Goal: Task Accomplishment & Management: Complete application form

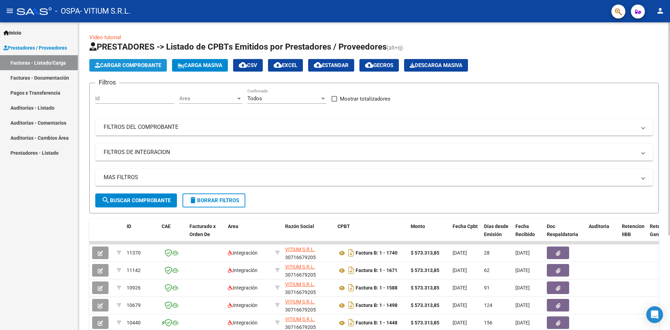
click at [121, 64] on span "Cargar Comprobante" at bounding box center [128, 65] width 66 height 6
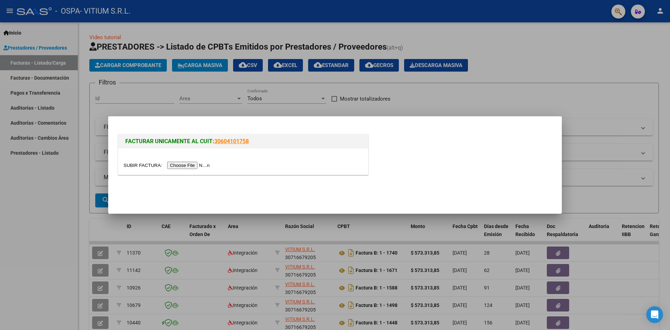
click at [185, 164] on input "file" at bounding box center [168, 165] width 88 height 7
click at [198, 166] on input "file" at bounding box center [168, 165] width 88 height 7
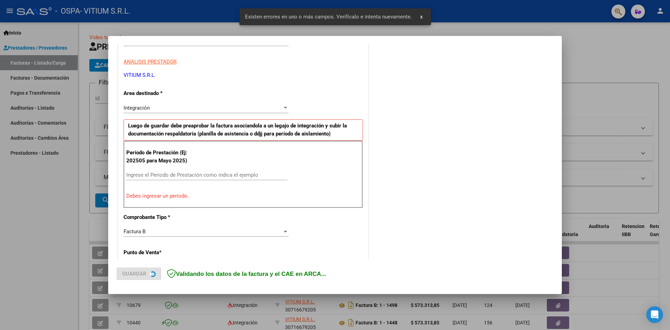
scroll to position [123, 0]
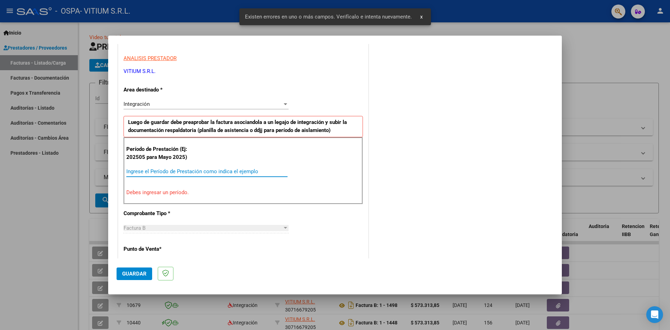
click at [199, 170] on input "Ingrese el Período de Prestación como indica el ejemplo" at bounding box center [206, 171] width 161 height 6
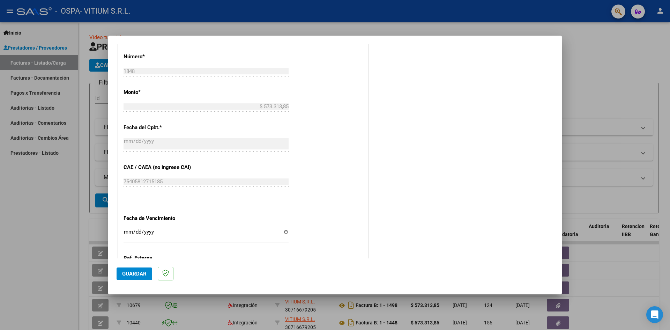
scroll to position [367, 0]
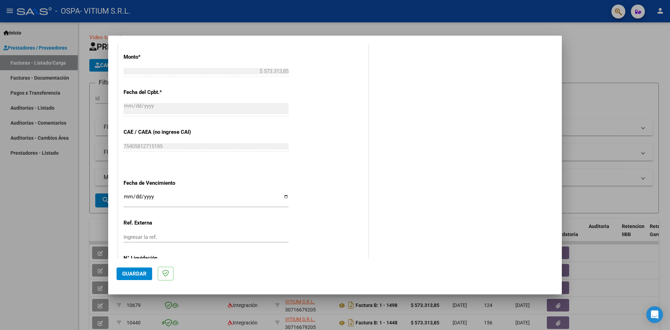
type input "202509"
click at [287, 196] on div "CUIT * 30-71667920-5 Ingresar CUIT ANALISIS PRESTADOR VITIUM S.R.L. ARCA Padrón…" at bounding box center [243, 26] width 250 height 525
click at [286, 196] on input "Ingresar la fecha" at bounding box center [206, 199] width 165 height 11
click at [283, 197] on input "[DATE]" at bounding box center [206, 199] width 165 height 11
type input "[DATE]"
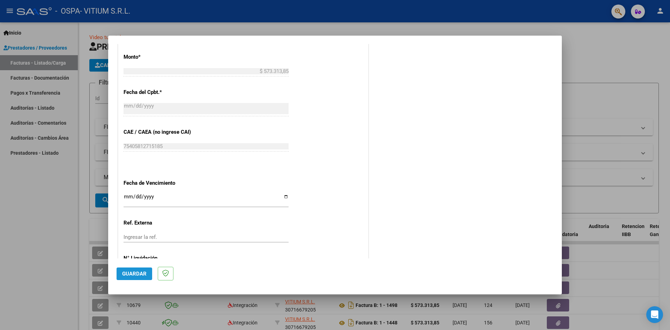
click at [128, 277] on button "Guardar" at bounding box center [135, 273] width 36 height 13
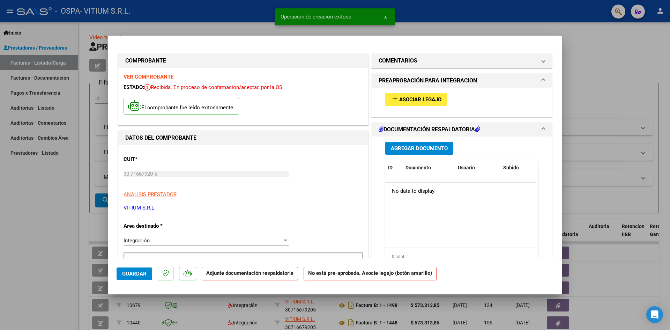
click at [391, 102] on mat-icon "add" at bounding box center [395, 99] width 8 height 8
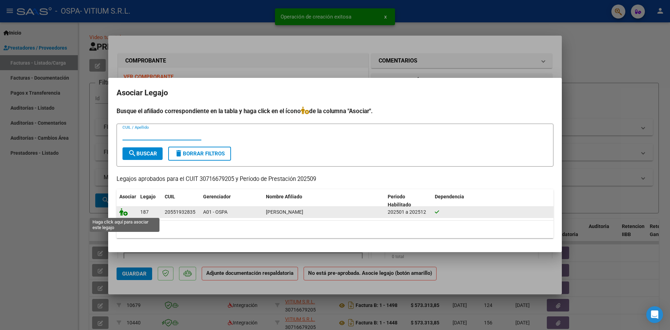
click at [123, 213] on icon at bounding box center [123, 212] width 8 height 8
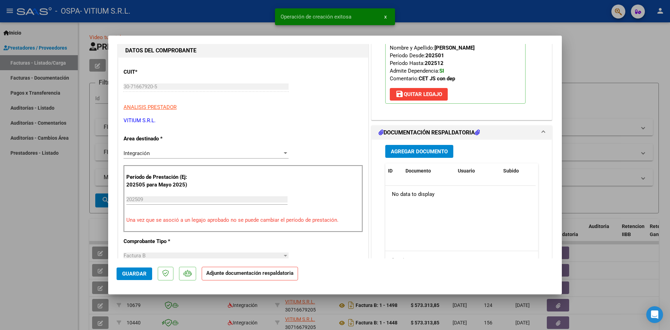
scroll to position [105, 0]
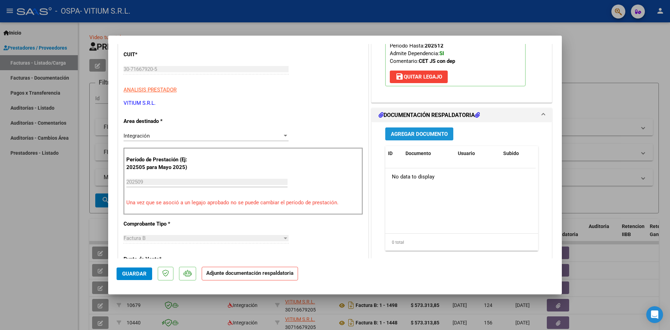
click at [411, 134] on span "Agregar Documento" at bounding box center [419, 134] width 57 height 6
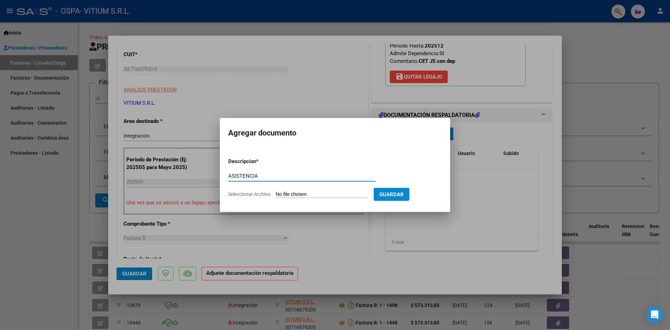
type input "ASISTENCIA"
click at [312, 195] on input "Seleccionar Archivo" at bounding box center [322, 194] width 93 height 7
type input "C:\fakepath\ASISTENCIA OSPA [PERSON_NAME] SEP.pdf"
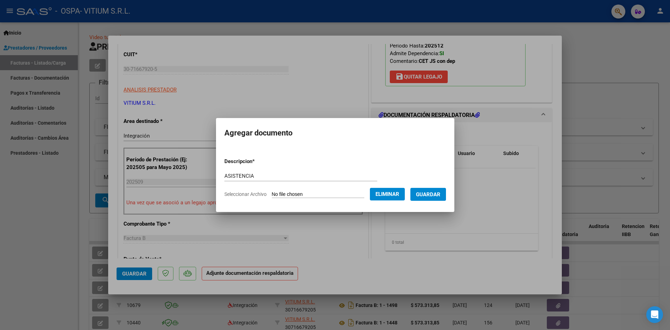
click at [441, 196] on span "Guardar" at bounding box center [428, 194] width 24 height 6
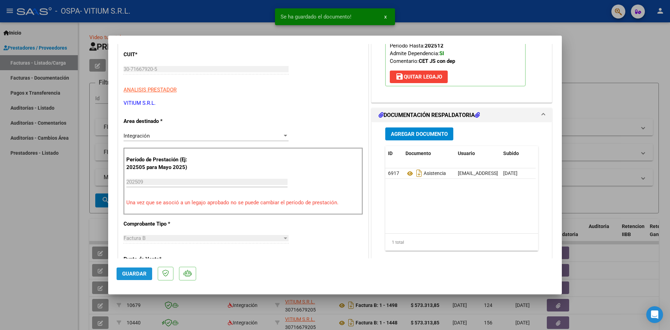
click at [125, 275] on span "Guardar" at bounding box center [134, 274] width 24 height 6
click at [48, 251] on div at bounding box center [335, 165] width 670 height 330
type input "$ 0,00"
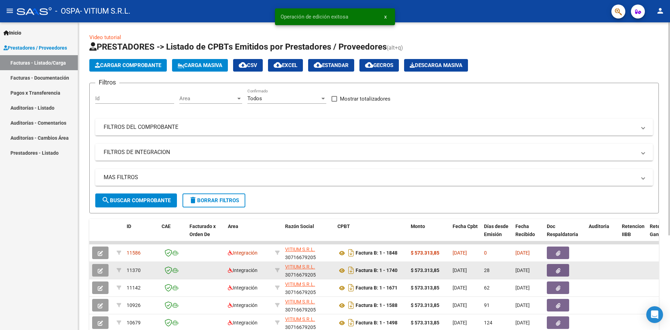
click at [560, 273] on icon "button" at bounding box center [558, 270] width 5 height 5
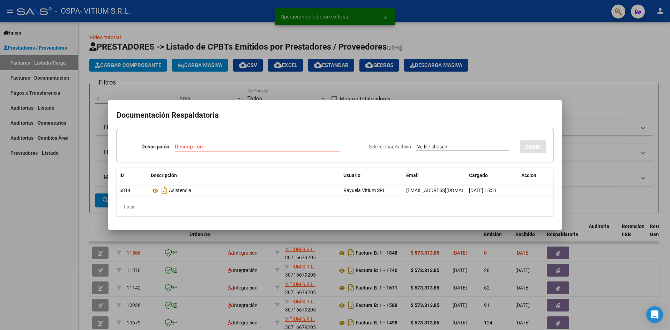
click at [43, 216] on div at bounding box center [335, 165] width 670 height 330
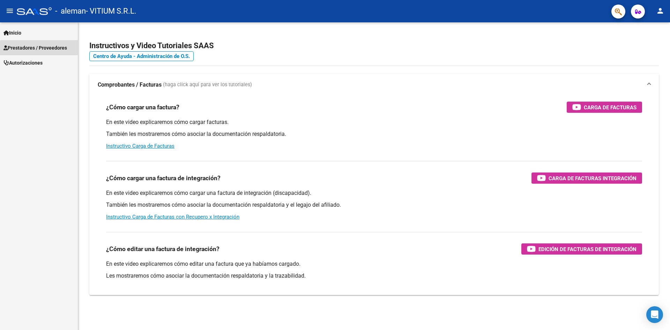
click at [63, 48] on span "Prestadores / Proveedores" at bounding box center [35, 48] width 64 height 8
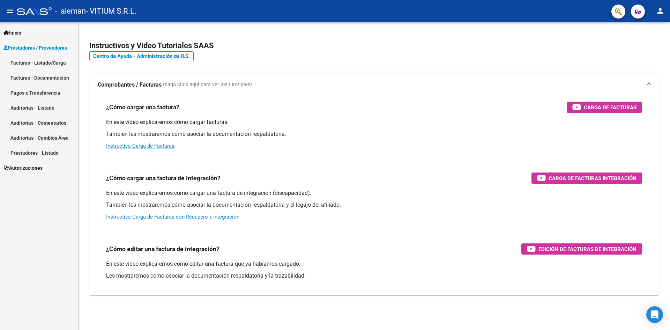
click at [60, 59] on link "Facturas - Listado/Carga" at bounding box center [39, 62] width 78 height 15
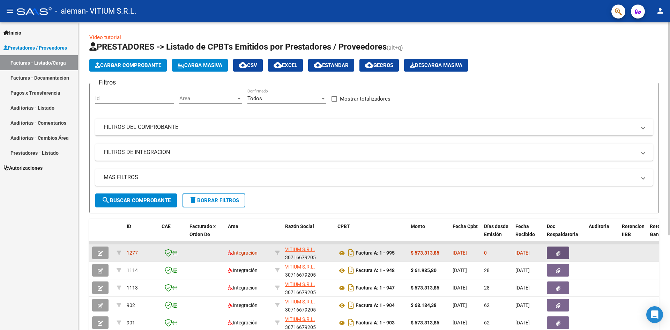
click at [555, 251] on button "button" at bounding box center [558, 252] width 22 height 13
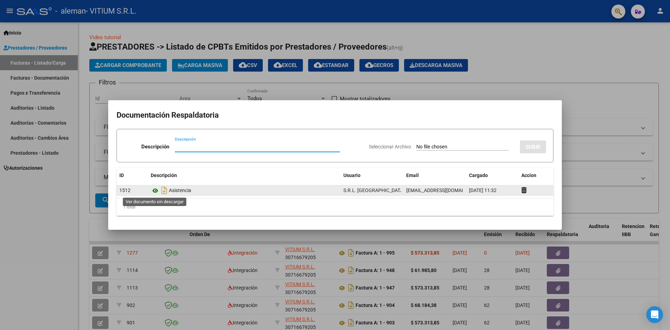
click at [158, 189] on icon at bounding box center [155, 190] width 9 height 8
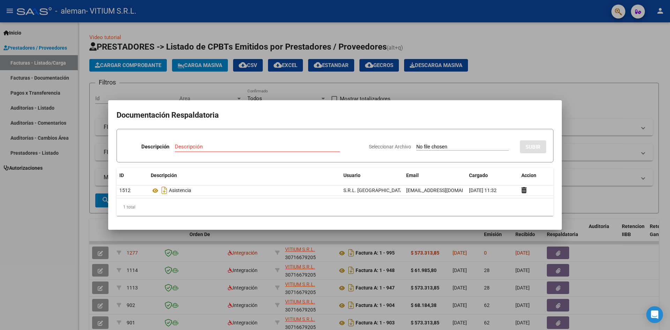
click at [66, 200] on div at bounding box center [335, 165] width 670 height 330
